Goal: Transaction & Acquisition: Download file/media

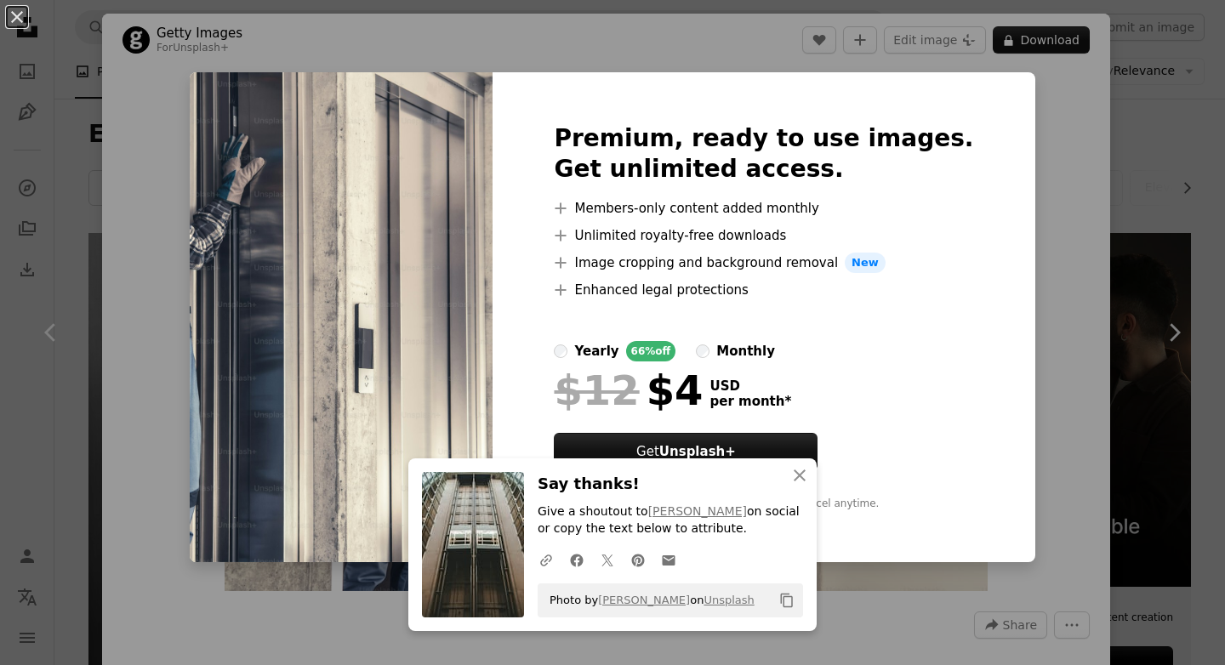
scroll to position [1501, 0]
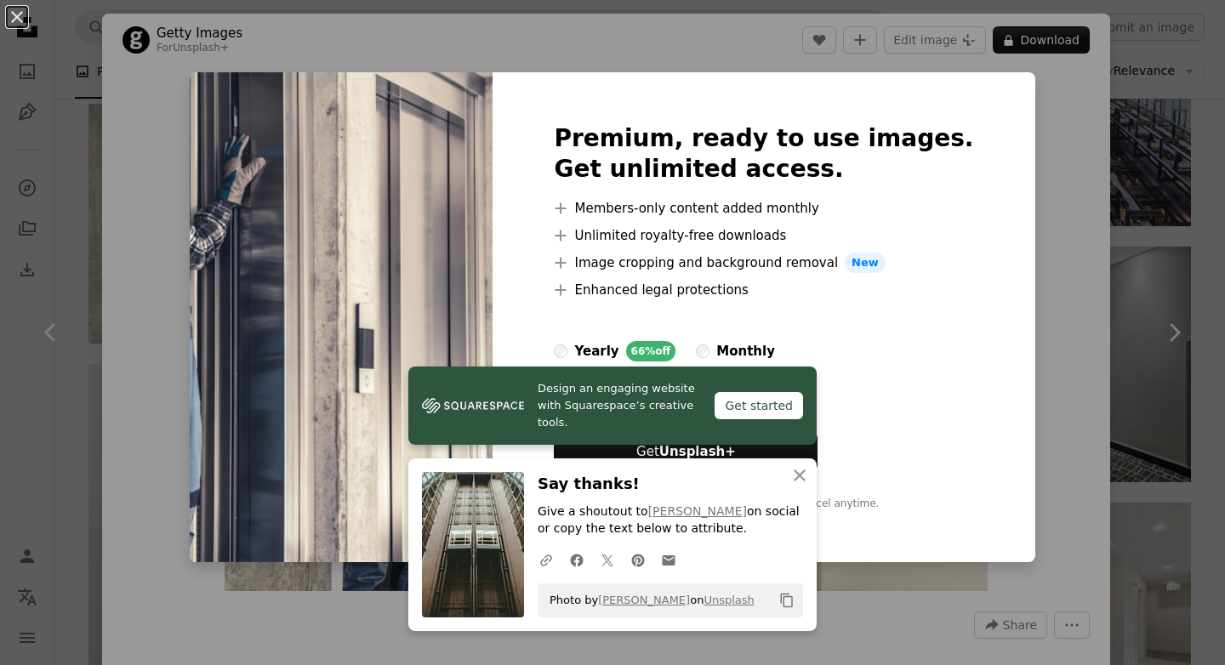
click at [1046, 137] on div "An X shape Premium, ready to use images. Get unlimited access. A plus sign Memb…" at bounding box center [612, 332] width 1225 height 665
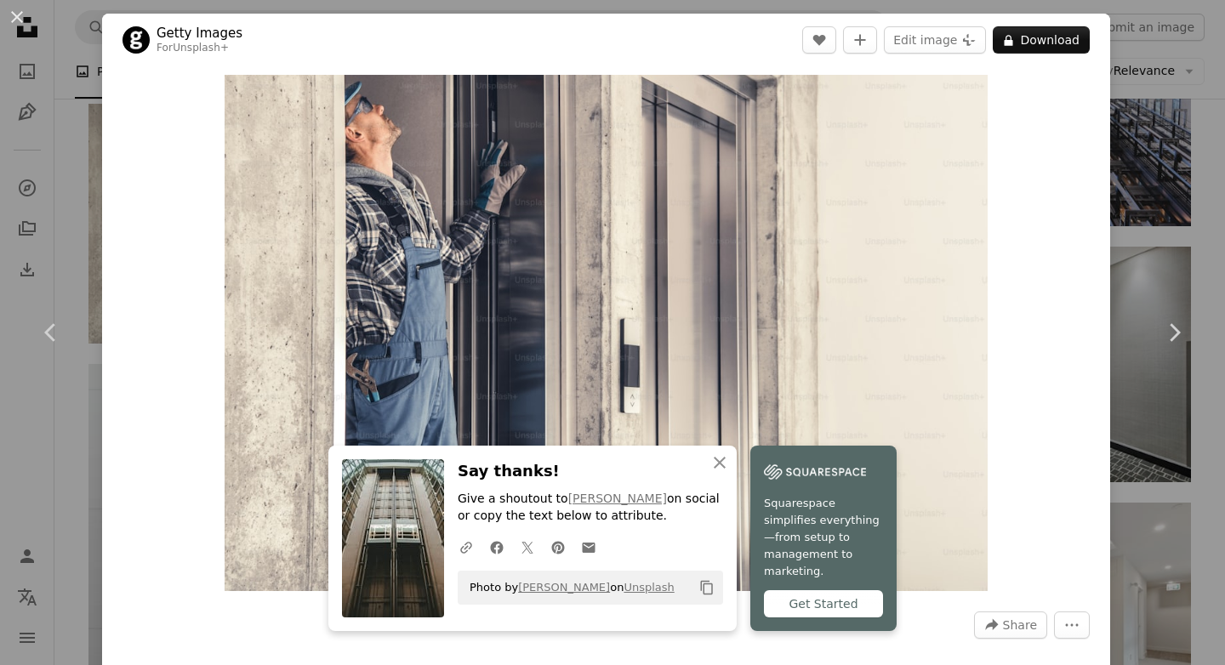
click at [1169, 102] on div "An X shape Chevron left Chevron right Getty Images For Unsplash+ A heart A plus…" at bounding box center [612, 332] width 1225 height 665
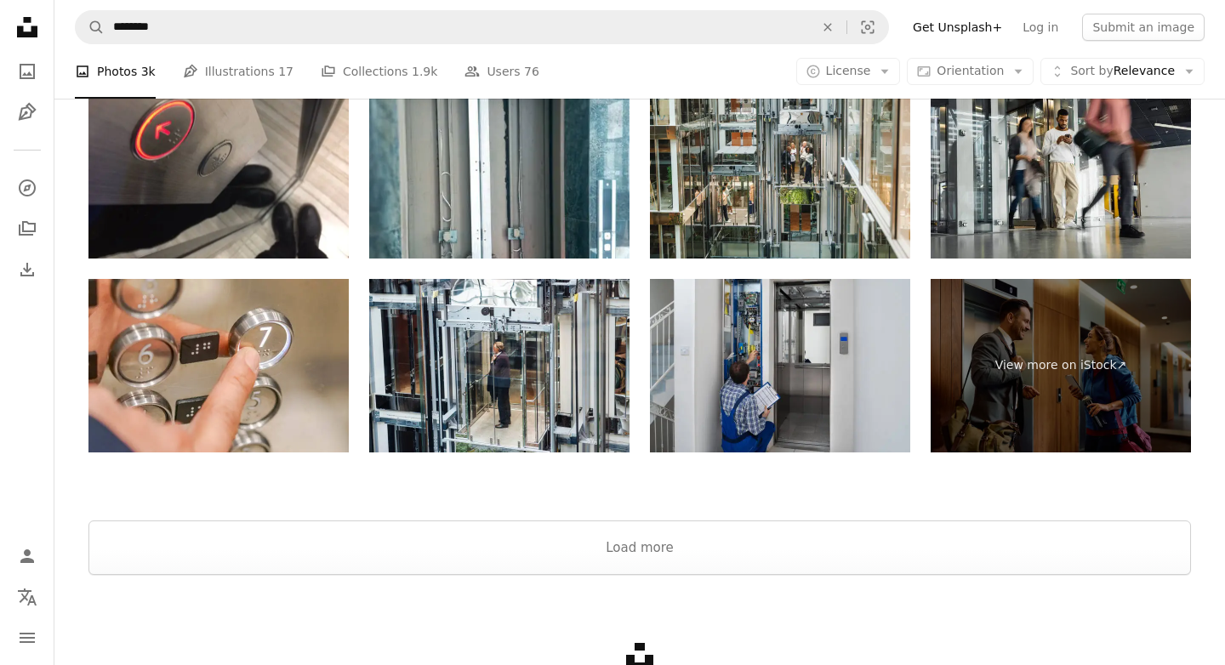
scroll to position [2803, 0]
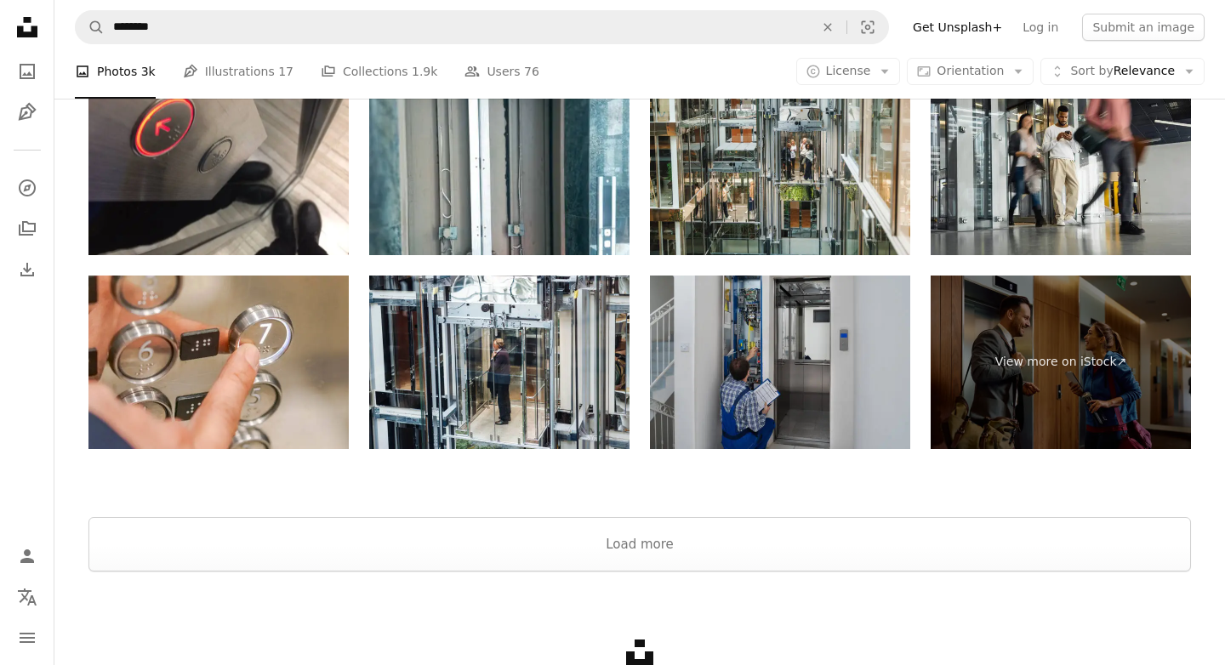
click at [773, 348] on img at bounding box center [780, 363] width 260 height 174
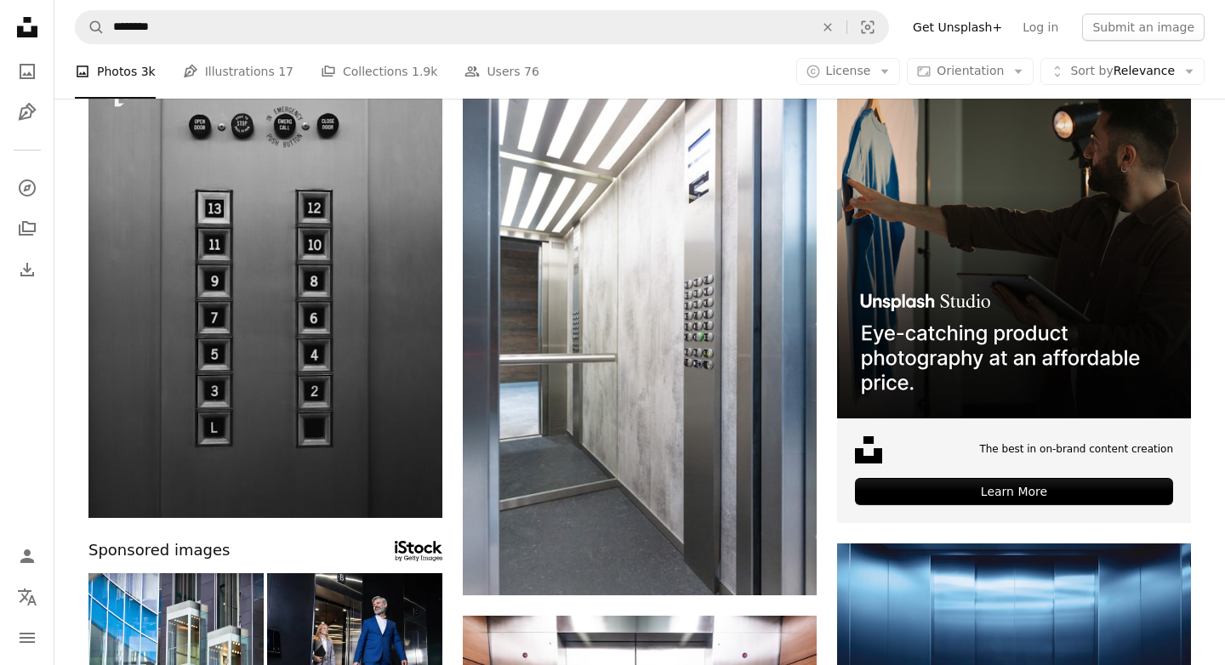
scroll to position [0, 0]
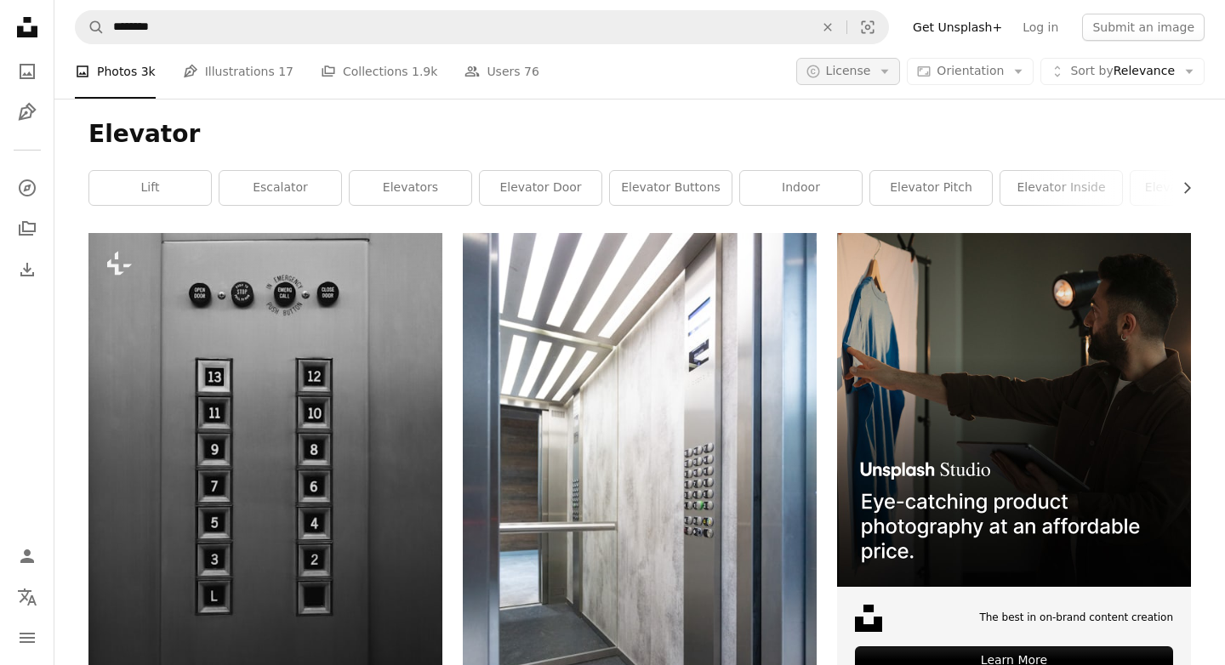
click at [884, 66] on button "A copyright icon © License Arrow down" at bounding box center [848, 71] width 105 height 27
click at [871, 201] on span "Free" at bounding box center [893, 207] width 104 height 17
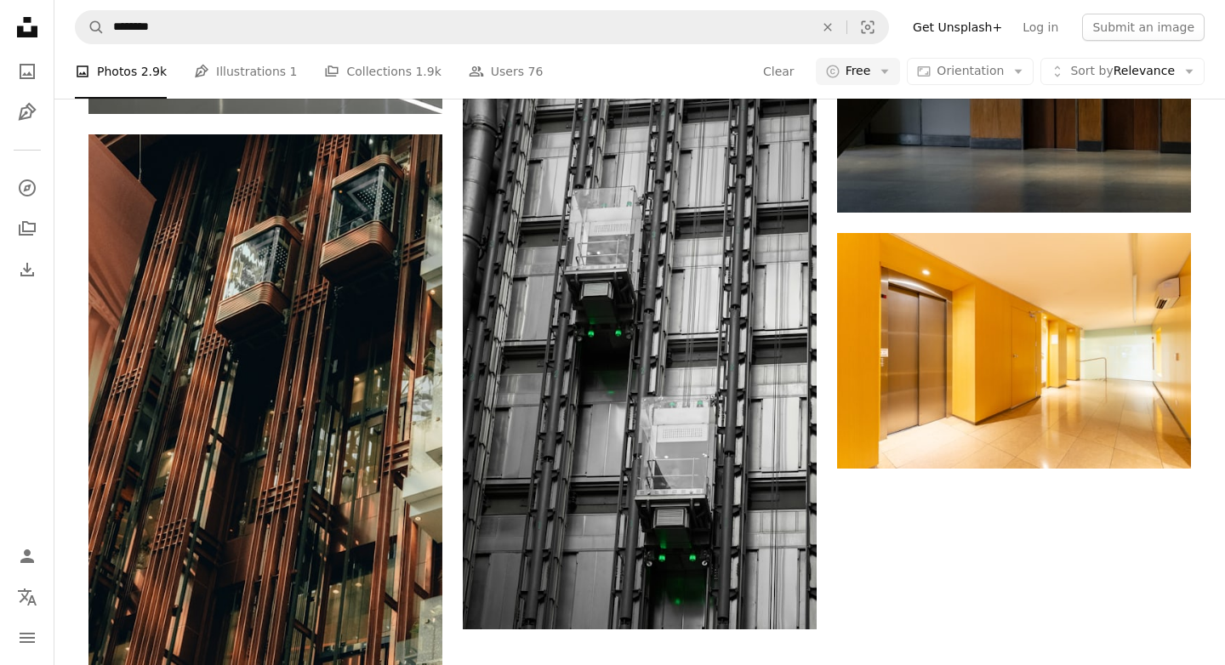
scroll to position [2174, 0]
